Goal: Check status

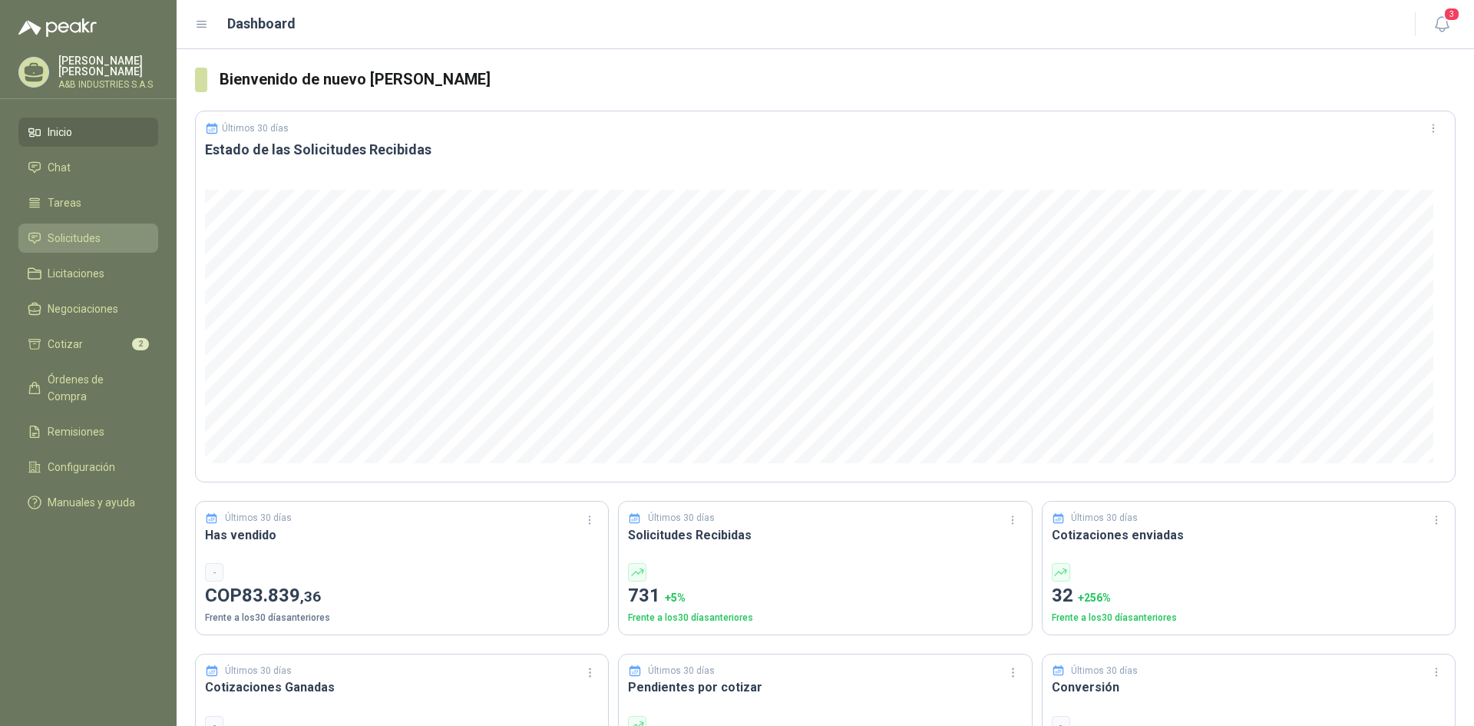
click at [93, 233] on span "Solicitudes" at bounding box center [74, 238] width 53 height 17
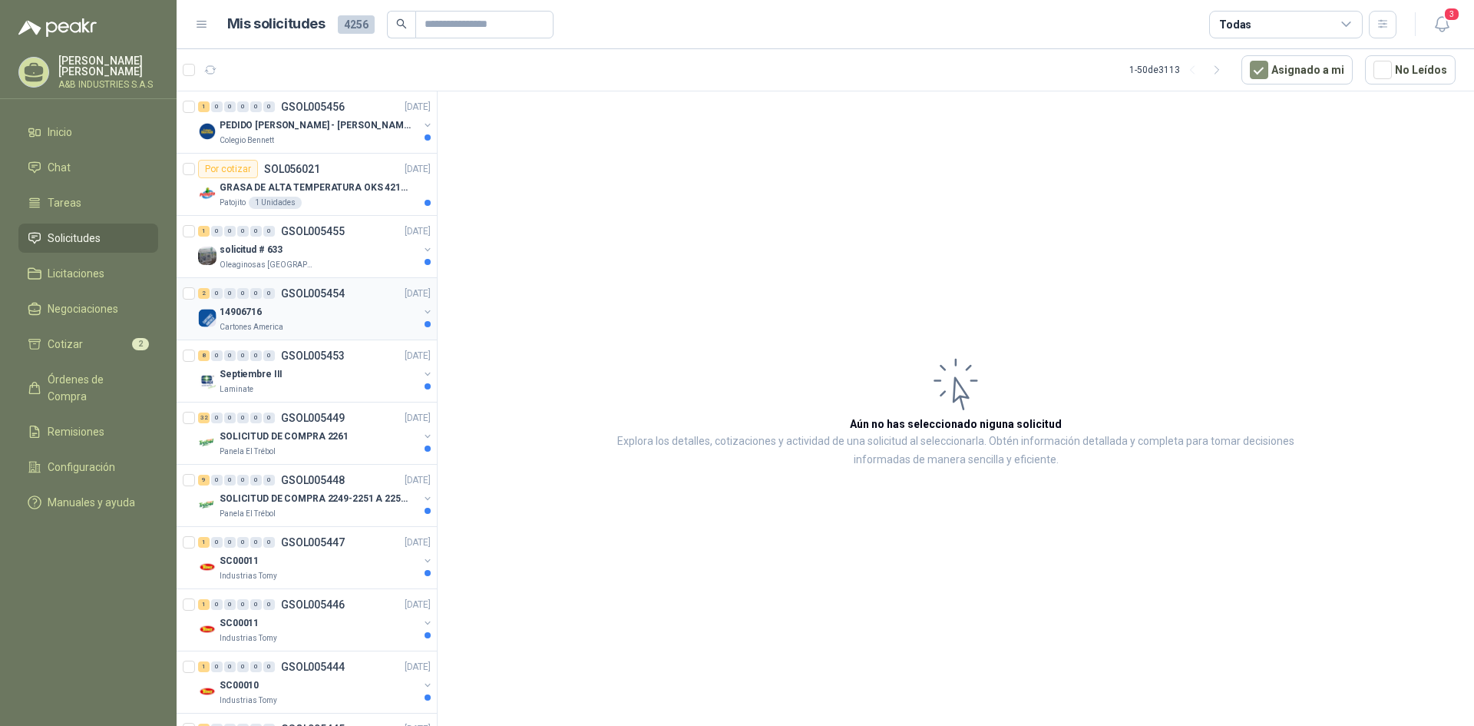
click at [359, 309] on div "14906716" at bounding box center [319, 312] width 199 height 18
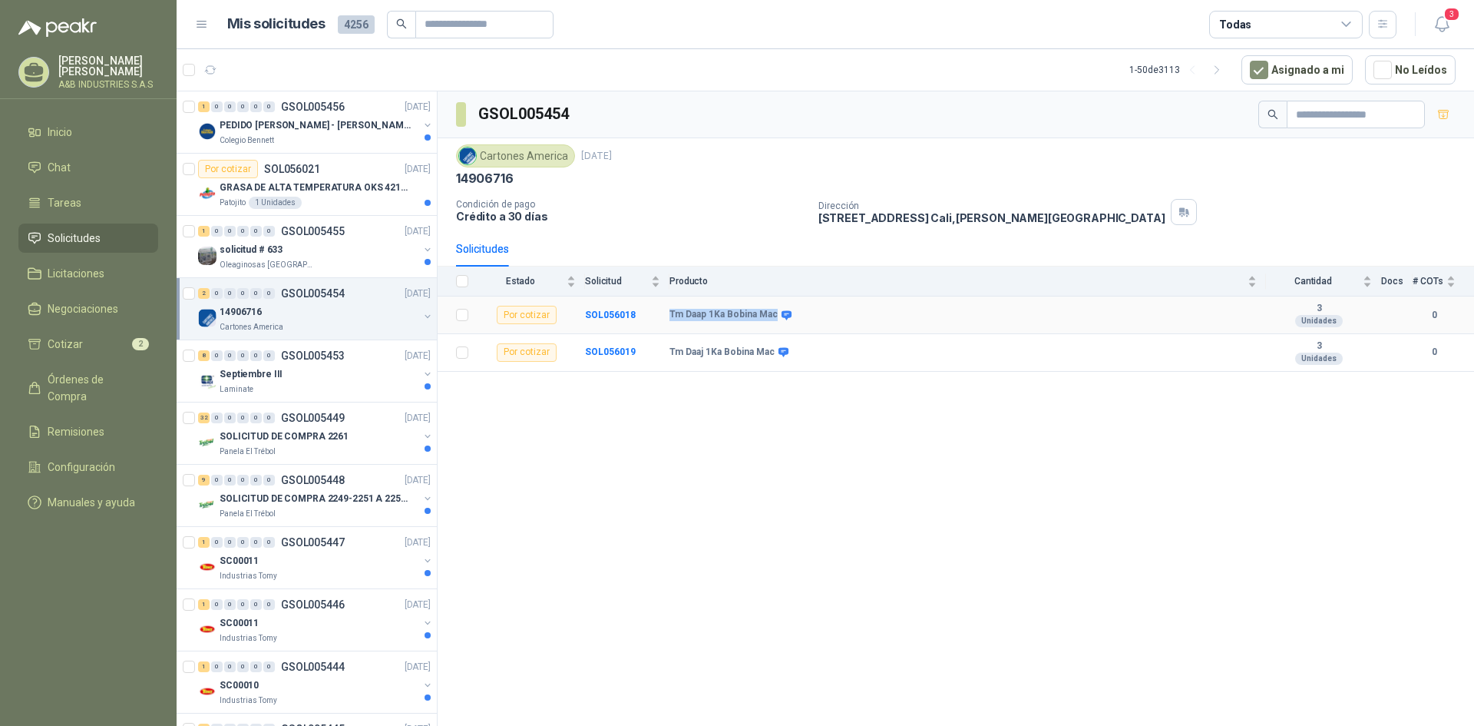
drag, startPoint x: 669, startPoint y: 318, endPoint x: 775, endPoint y: 319, distance: 106.0
click at [775, 319] on tr "Por cotizar SOL056018 Tm Daap 1Ka Bobina Mac 3 Unidades 0" at bounding box center [956, 315] width 1037 height 38
click at [775, 319] on b "Tm Daap 1Ka Bobina Mac" at bounding box center [724, 315] width 108 height 12
click at [783, 314] on icon at bounding box center [787, 314] width 10 height 9
drag, startPoint x: 666, startPoint y: 312, endPoint x: 776, endPoint y: 305, distance: 110.8
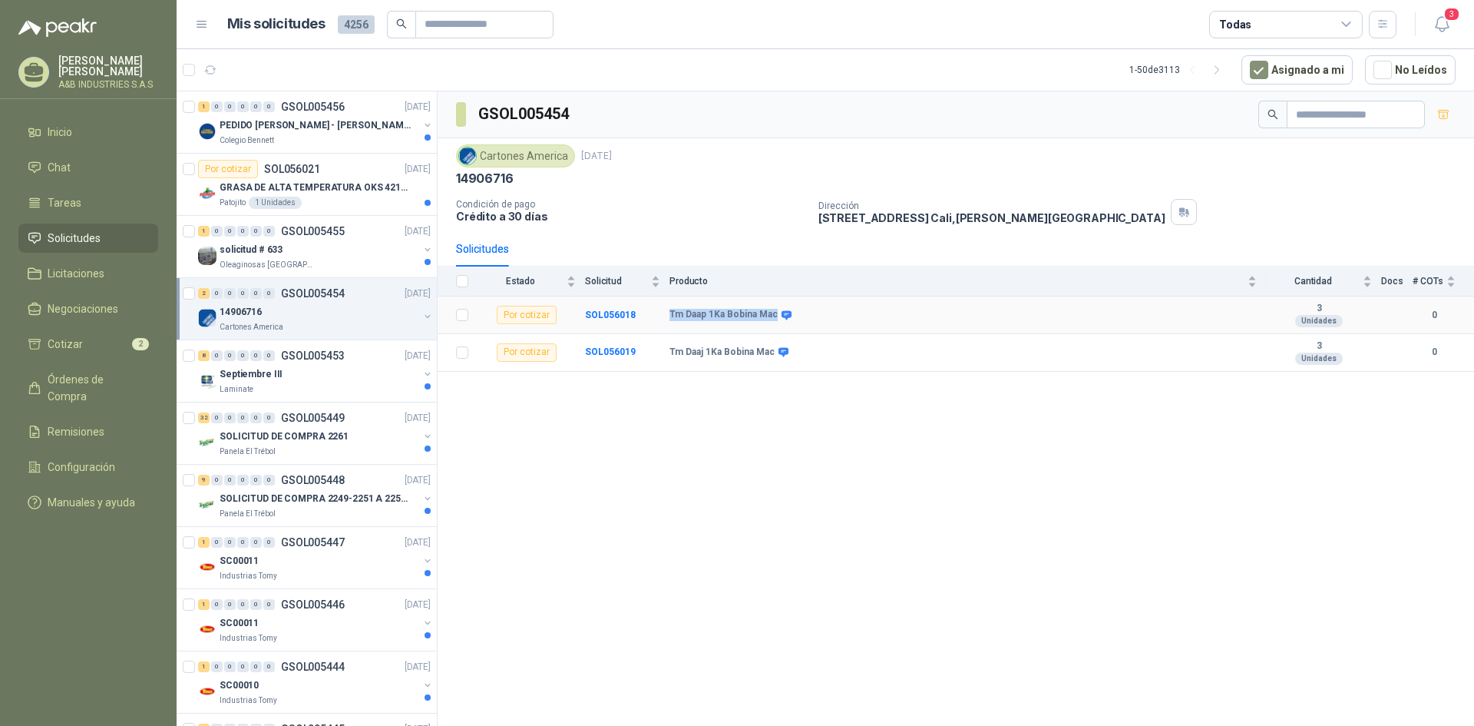
click at [776, 305] on tr "Por cotizar SOL056018 Tm Daap 1Ka Bobina Mac 3 Unidades 0" at bounding box center [956, 315] width 1037 height 38
copy tr "Tm Daap 1Ka Bobina Mac"
click at [816, 438] on div "GSOL005454 Cartones America [DATE] 14906716 Condición de pago Crédito a 30 días…" at bounding box center [956, 411] width 1037 height 640
drag, startPoint x: 667, startPoint y: 315, endPoint x: 778, endPoint y: 315, distance: 110.6
click at [778, 315] on tr "Por cotizar SOL056018 Tm Daap 1Ka Bobina Mac 3 Unidades 0" at bounding box center [956, 315] width 1037 height 38
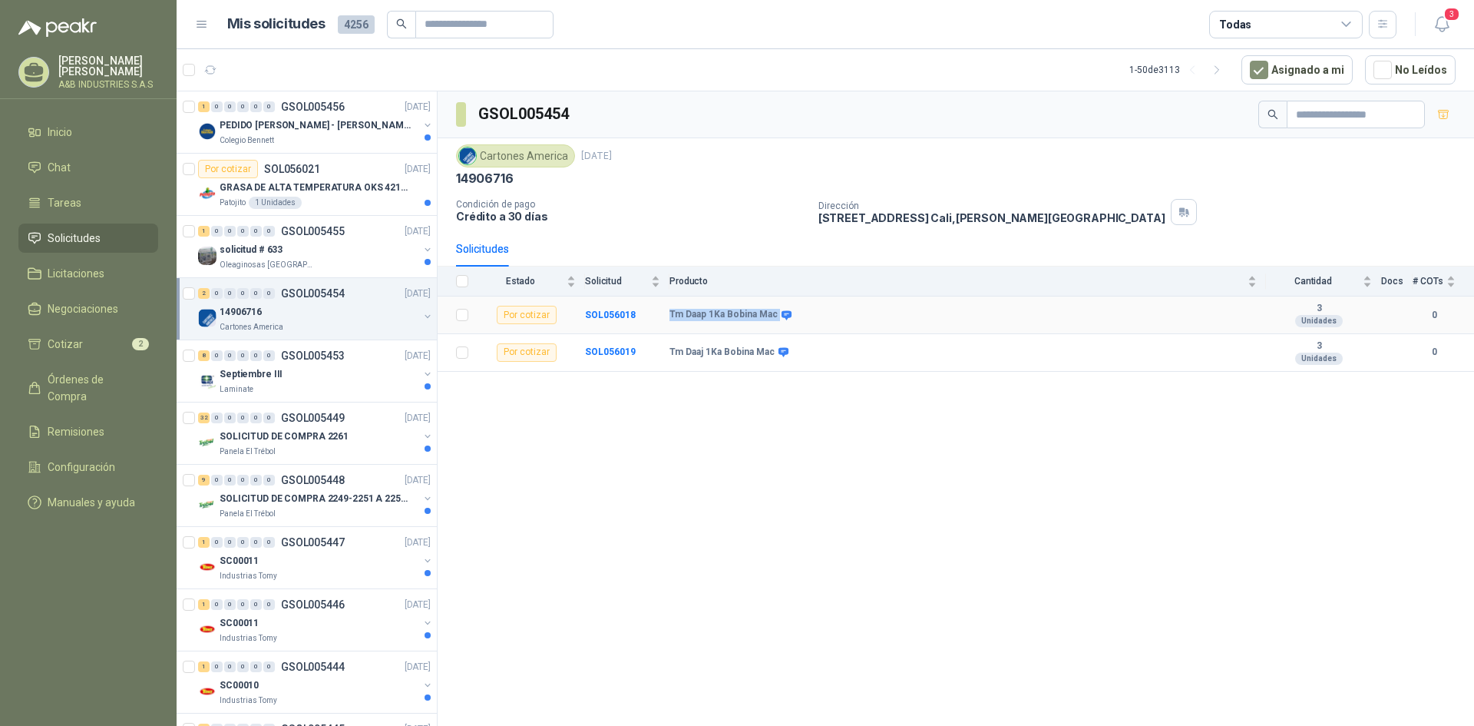
copy tr "Tm Daap 1Ka Bobina Mac"
click at [817, 429] on div "GSOL005454 Cartones America [DATE] 14906716 Condición de pago Crédito a 30 días…" at bounding box center [956, 411] width 1037 height 640
click at [670, 345] on td "Tm Daaj 1Ka Bobina Mac" at bounding box center [968, 353] width 597 height 38
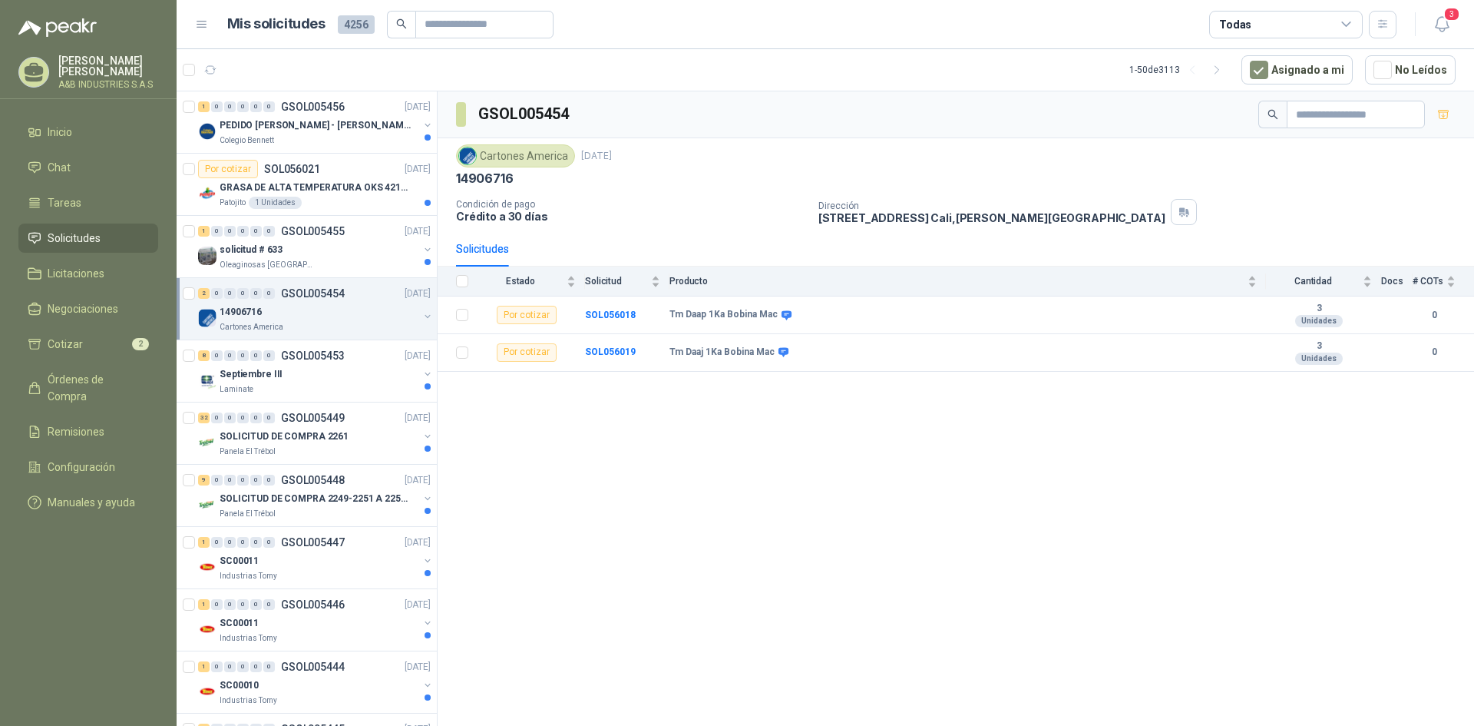
drag, startPoint x: 770, startPoint y: 432, endPoint x: 731, endPoint y: 428, distance: 39.4
click at [769, 433] on div "GSOL005454 Cartones America [DATE] 14906716 Condición de pago Crédito a 30 días…" at bounding box center [956, 411] width 1037 height 640
drag, startPoint x: 660, startPoint y: 355, endPoint x: 771, endPoint y: 350, distance: 110.7
click at [771, 350] on tr "Por cotizar SOL056019 Tm Daaj 1Ka Bobina Mac 3 Unidades 0" at bounding box center [956, 353] width 1037 height 38
copy tr "Tm Daaj 1Ka Bobina Mac"
